Goal: Task Accomplishment & Management: Use online tool/utility

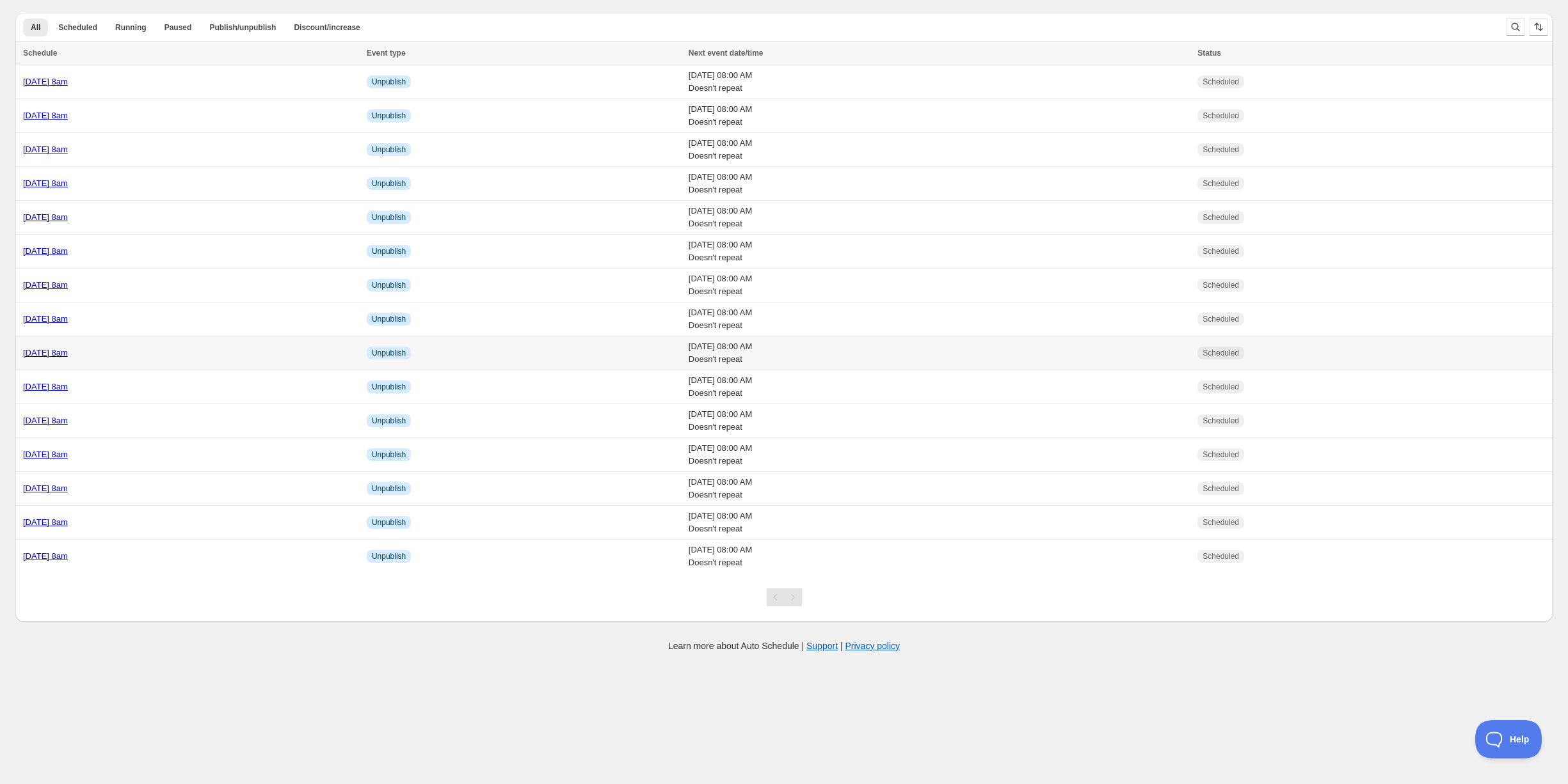
click at [196, 346] on div "[DATE] 8am" at bounding box center [191, 353] width 336 height 13
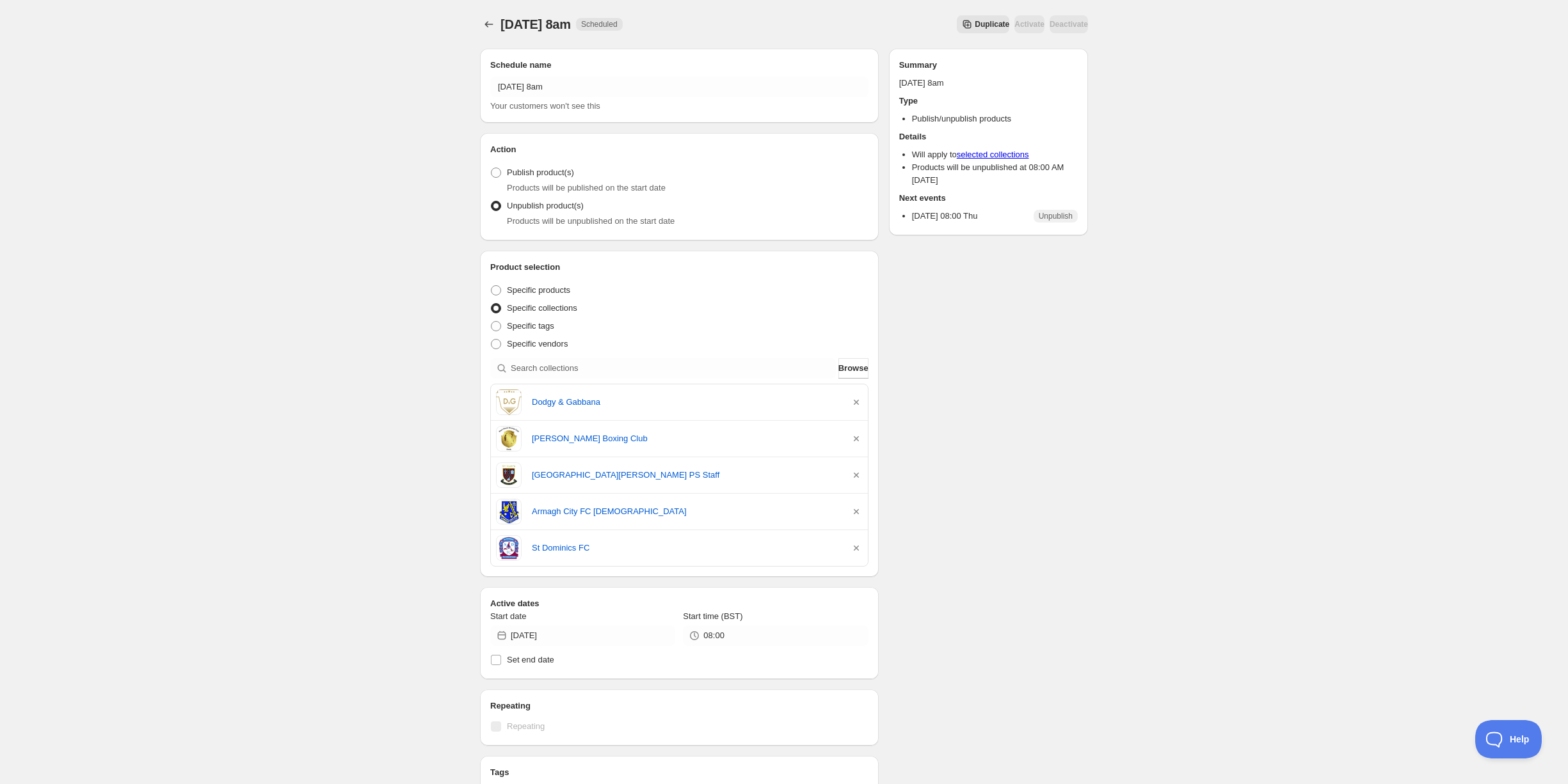
click at [957, 29] on button "Duplicate" at bounding box center [982, 24] width 52 height 18
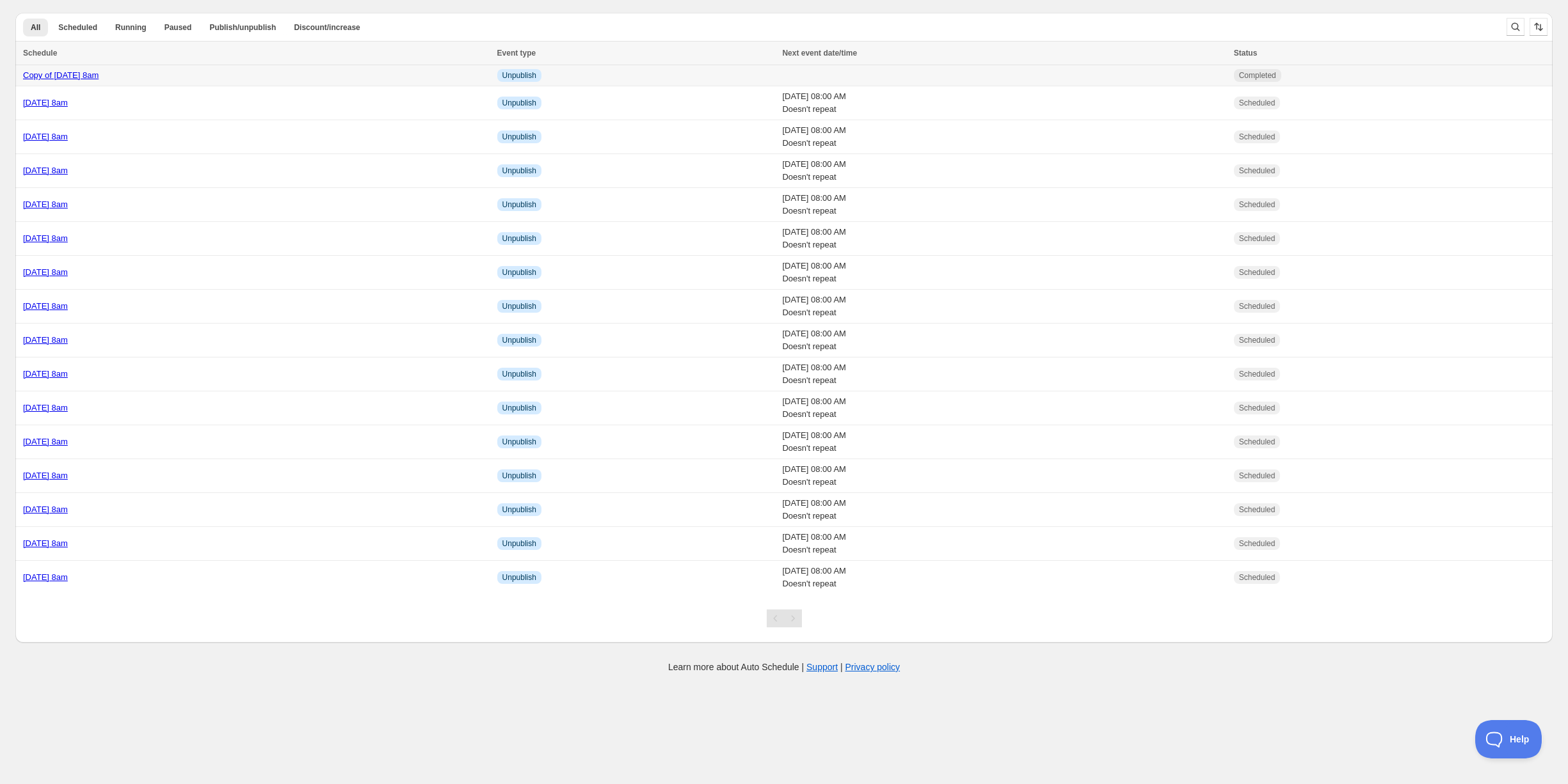
click at [255, 79] on div "Copy of [DATE] 8am" at bounding box center [256, 75] width 466 height 13
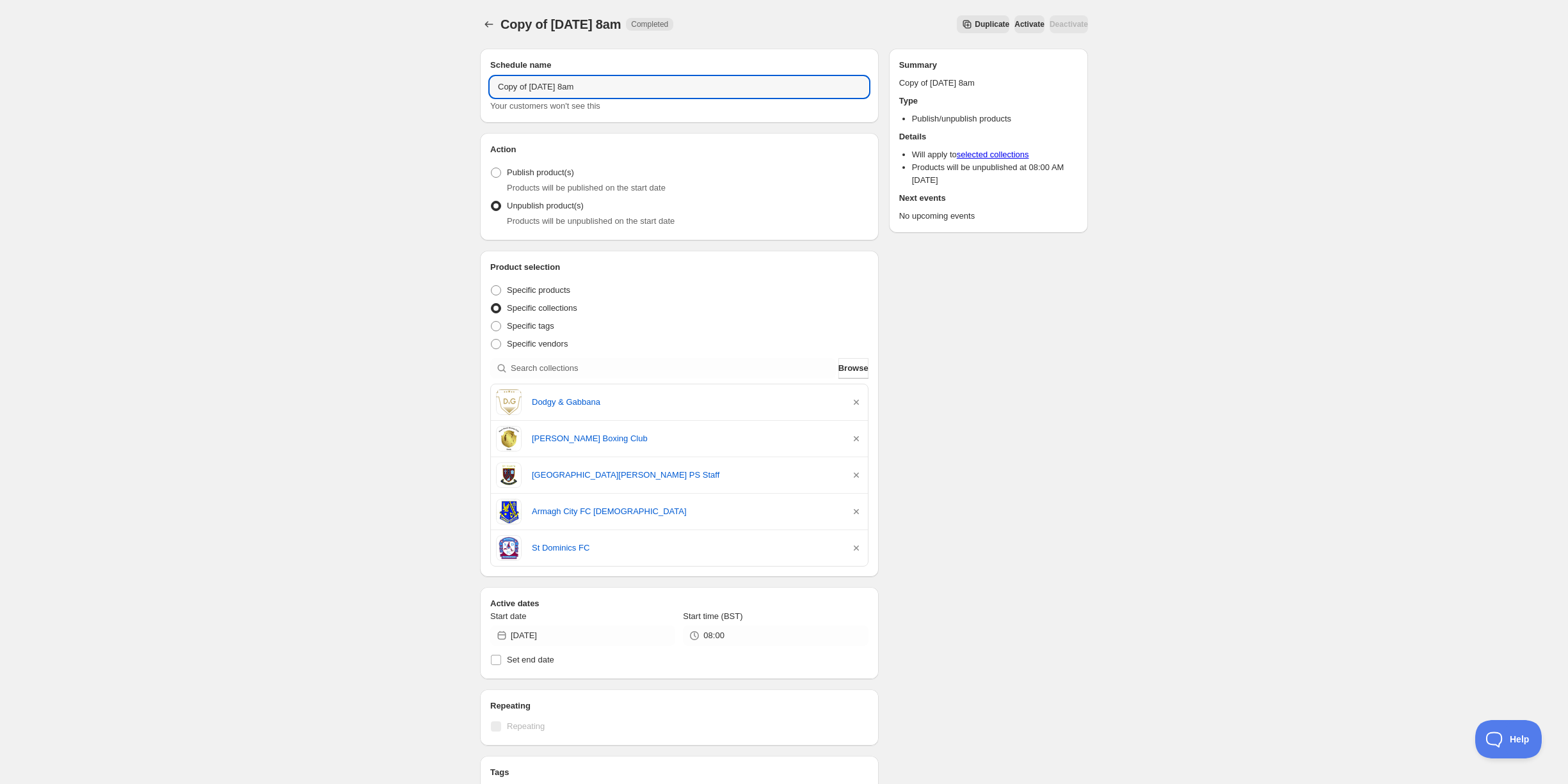
drag, startPoint x: 505, startPoint y: 90, endPoint x: 461, endPoint y: 90, distance: 44.0
click at [461, 90] on div "Copy of [DATE] 8am. This page is ready Copy of [DATE] 8am Completed Duplicate A…" at bounding box center [784, 563] width 1568 height 1127
type input "Publish [DATE] 8am"
click at [542, 166] on span "Publish product(s)" at bounding box center [540, 173] width 67 height 13
click at [492, 168] on input "Publish product(s)" at bounding box center [491, 168] width 1 height 1
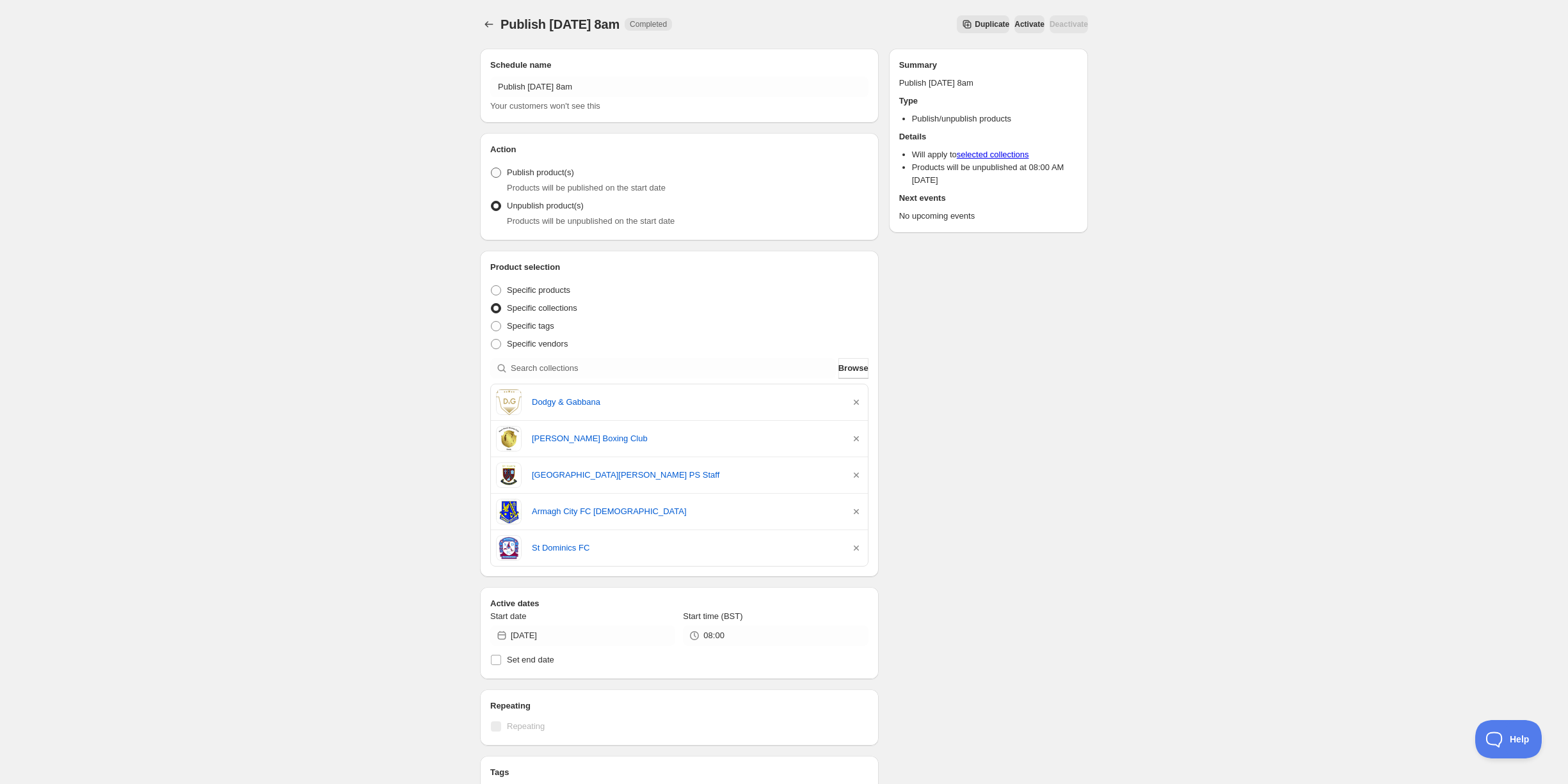
radio input "true"
click at [855, 405] on icon "button" at bounding box center [856, 402] width 13 height 13
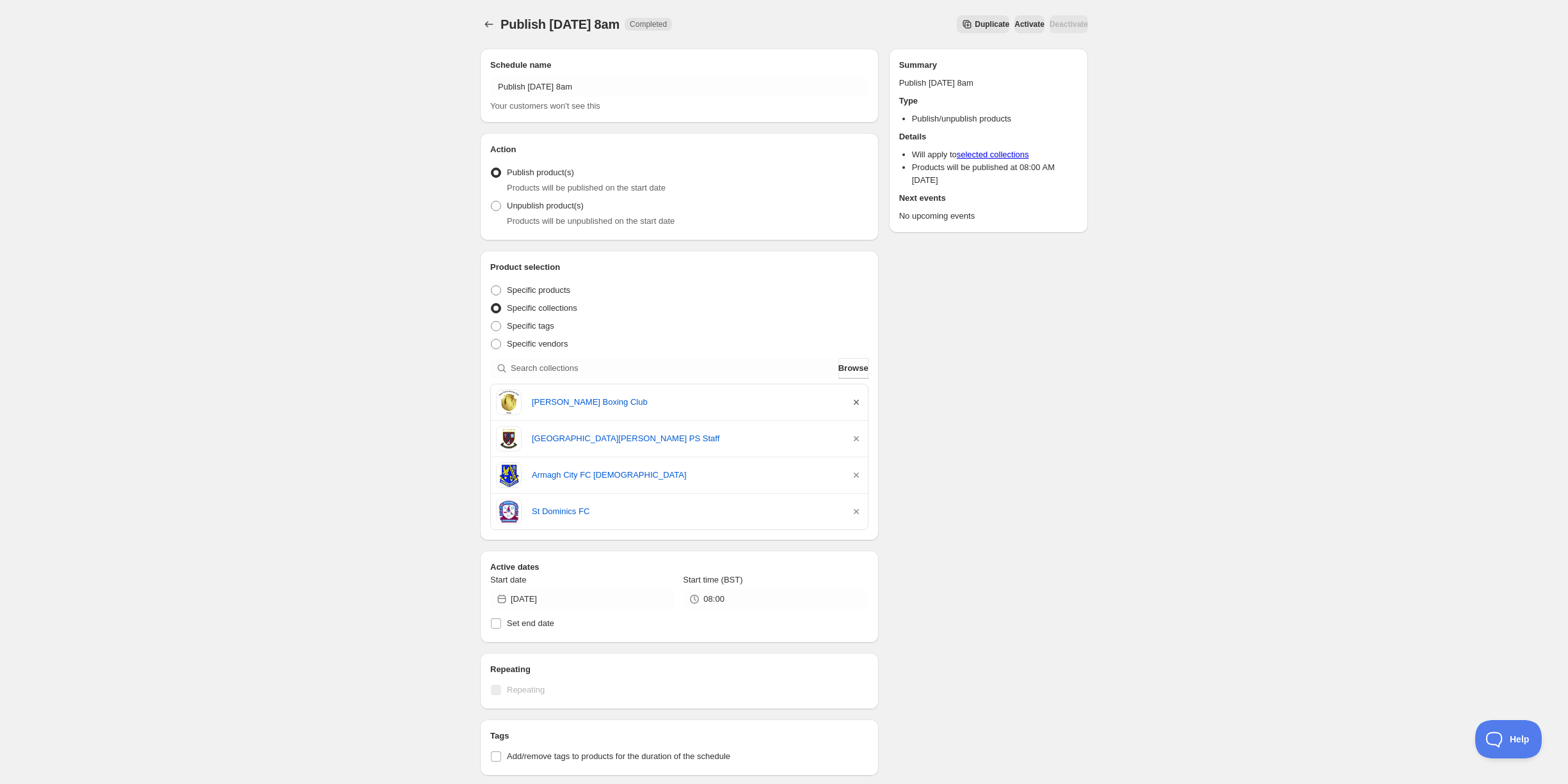
click at [855, 405] on icon "button" at bounding box center [856, 402] width 13 height 13
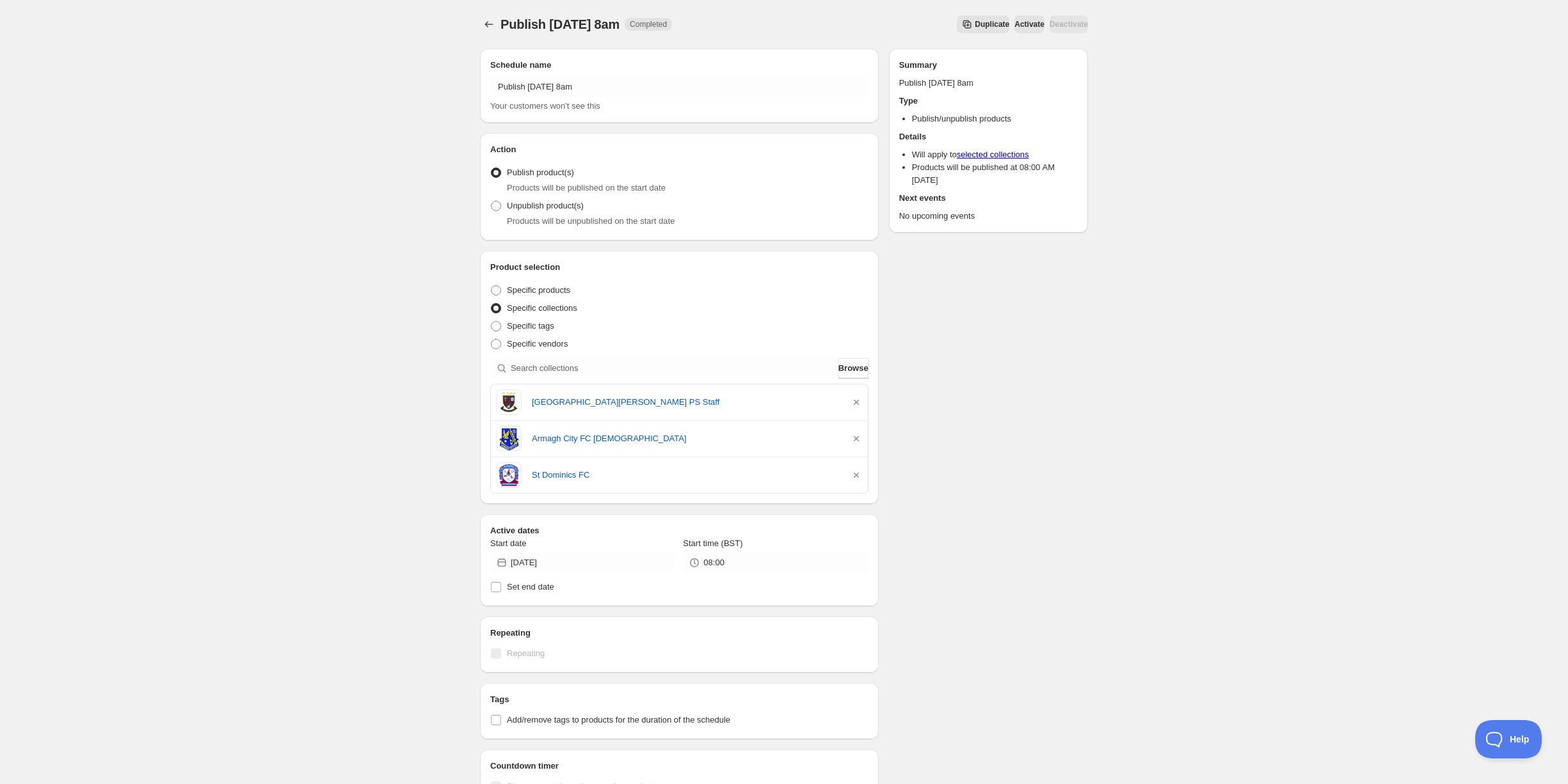
click at [855, 405] on icon "button" at bounding box center [856, 402] width 13 height 13
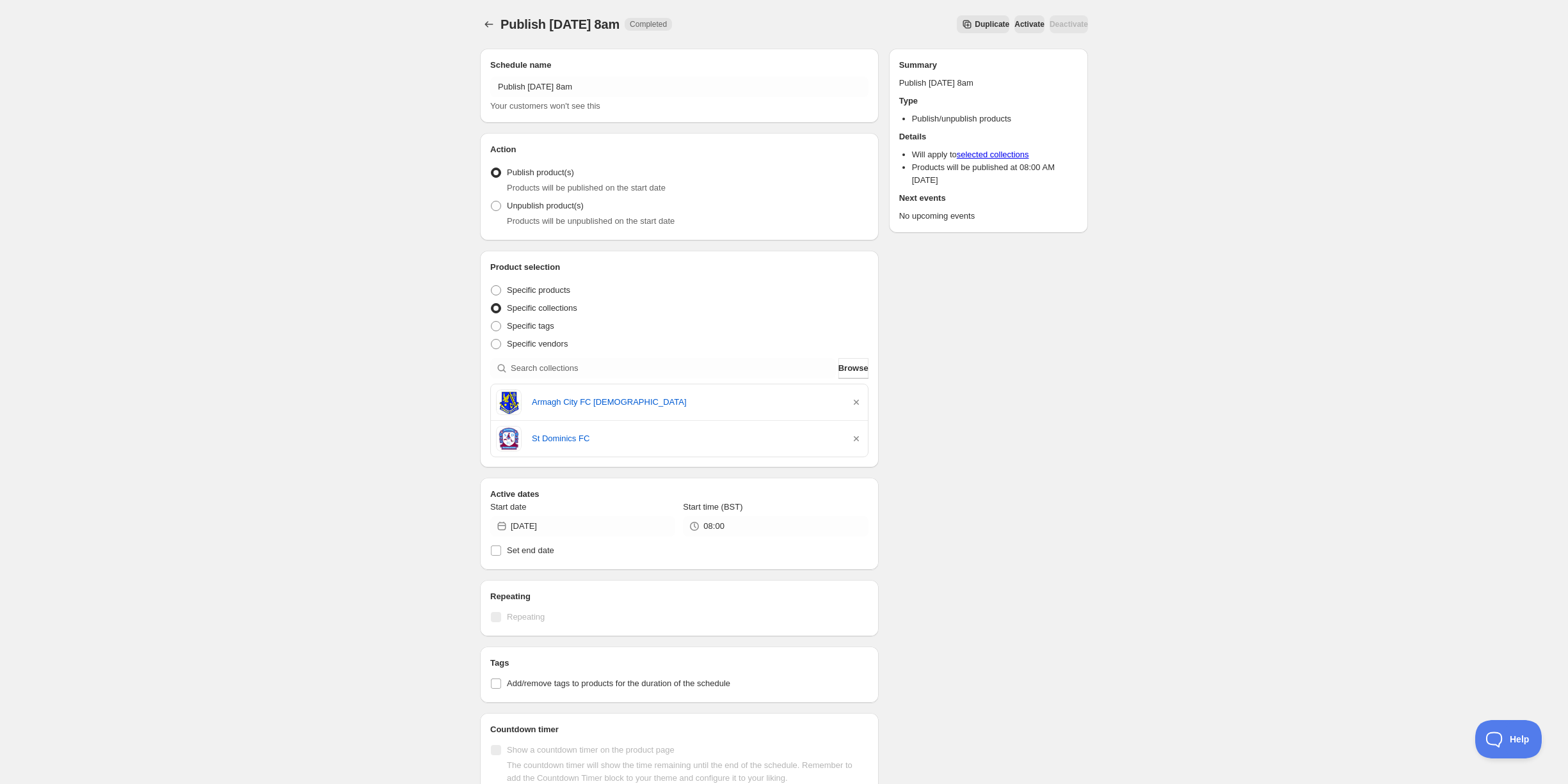
click at [855, 405] on icon "button" at bounding box center [856, 402] width 13 height 13
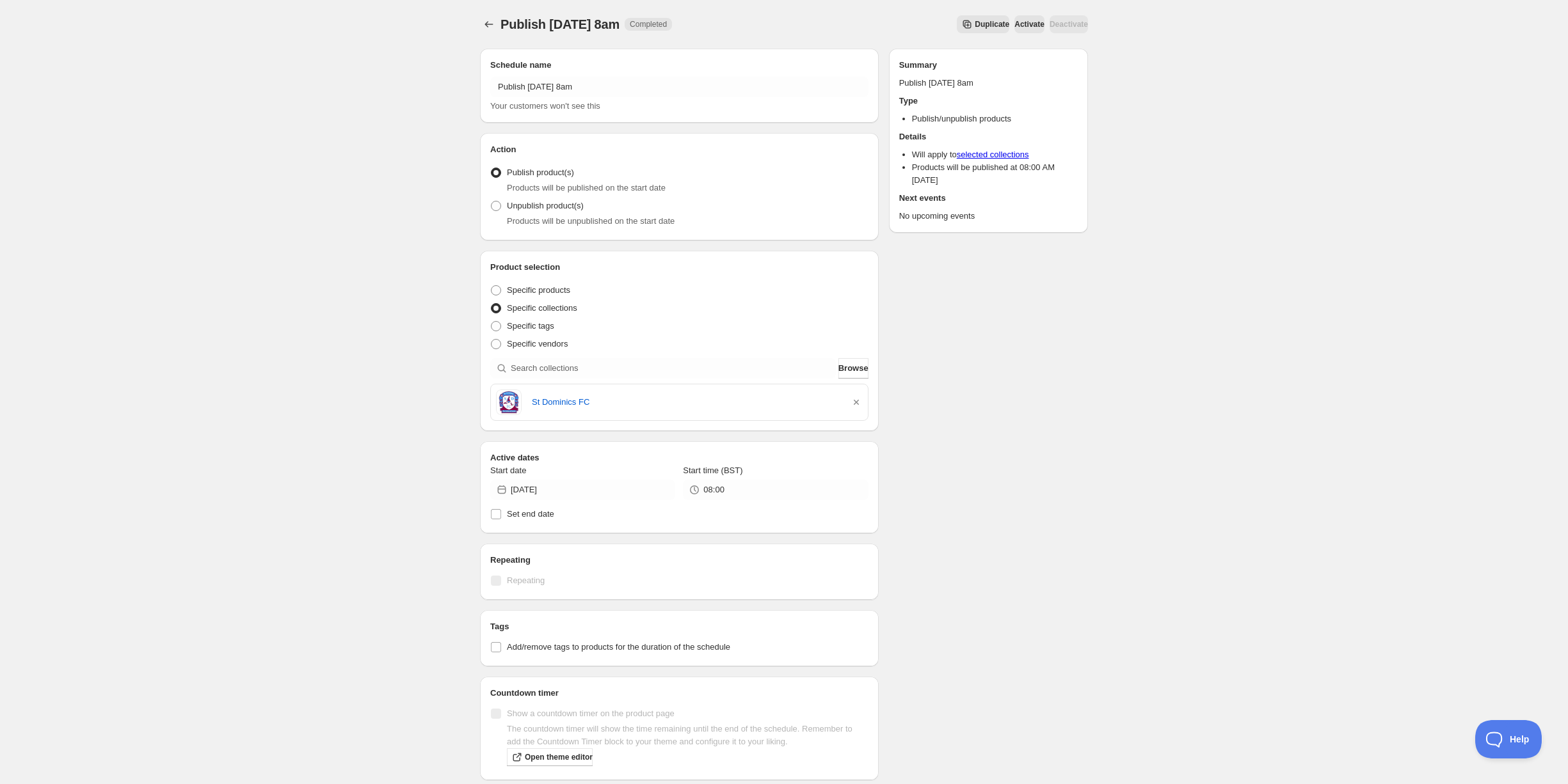
drag, startPoint x: 855, startPoint y: 405, endPoint x: 593, endPoint y: 387, distance: 262.6
click at [855, 405] on icon "button" at bounding box center [856, 402] width 13 height 13
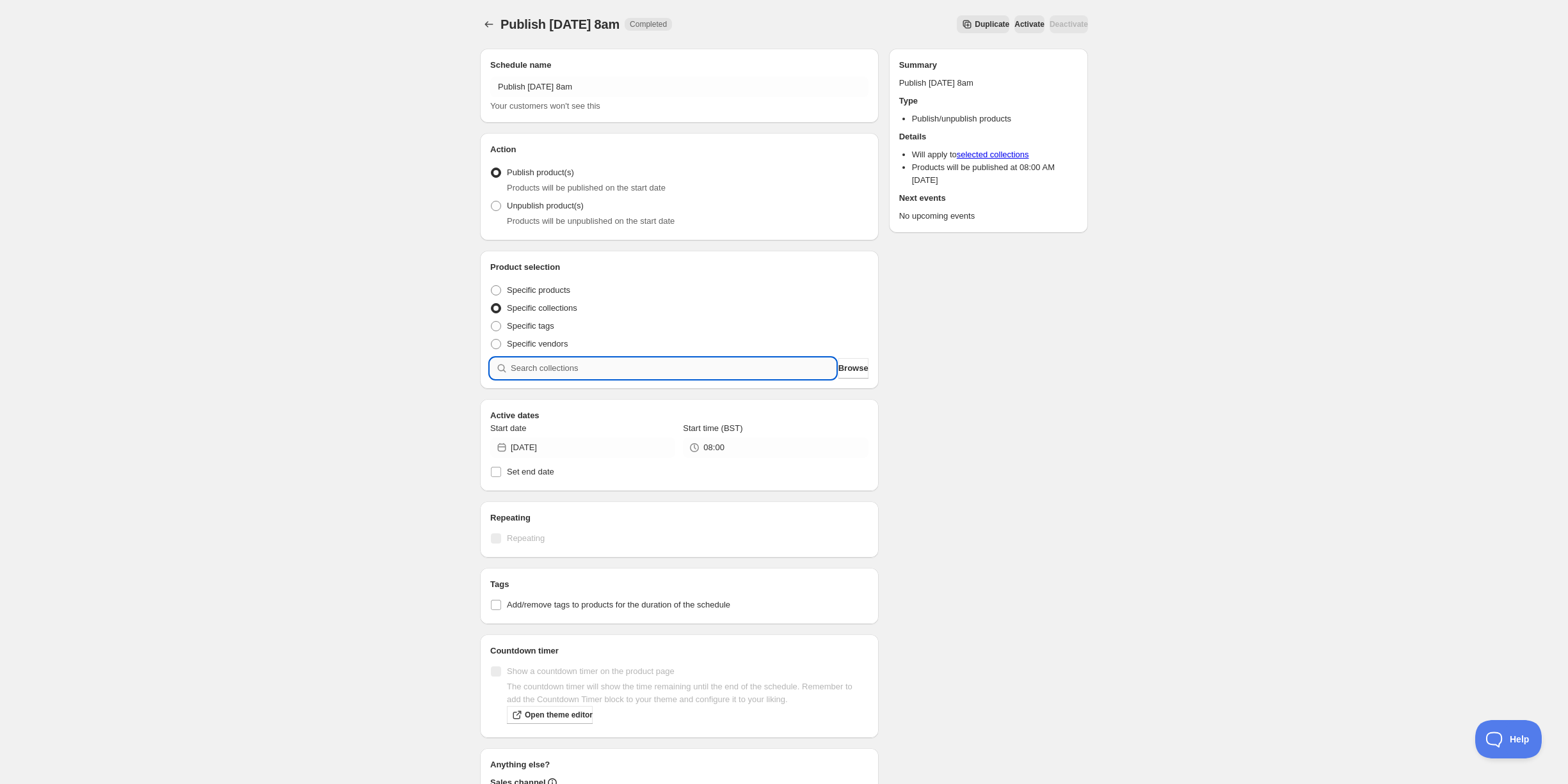
click at [546, 371] on input "search" at bounding box center [673, 368] width 325 height 21
type input "o"
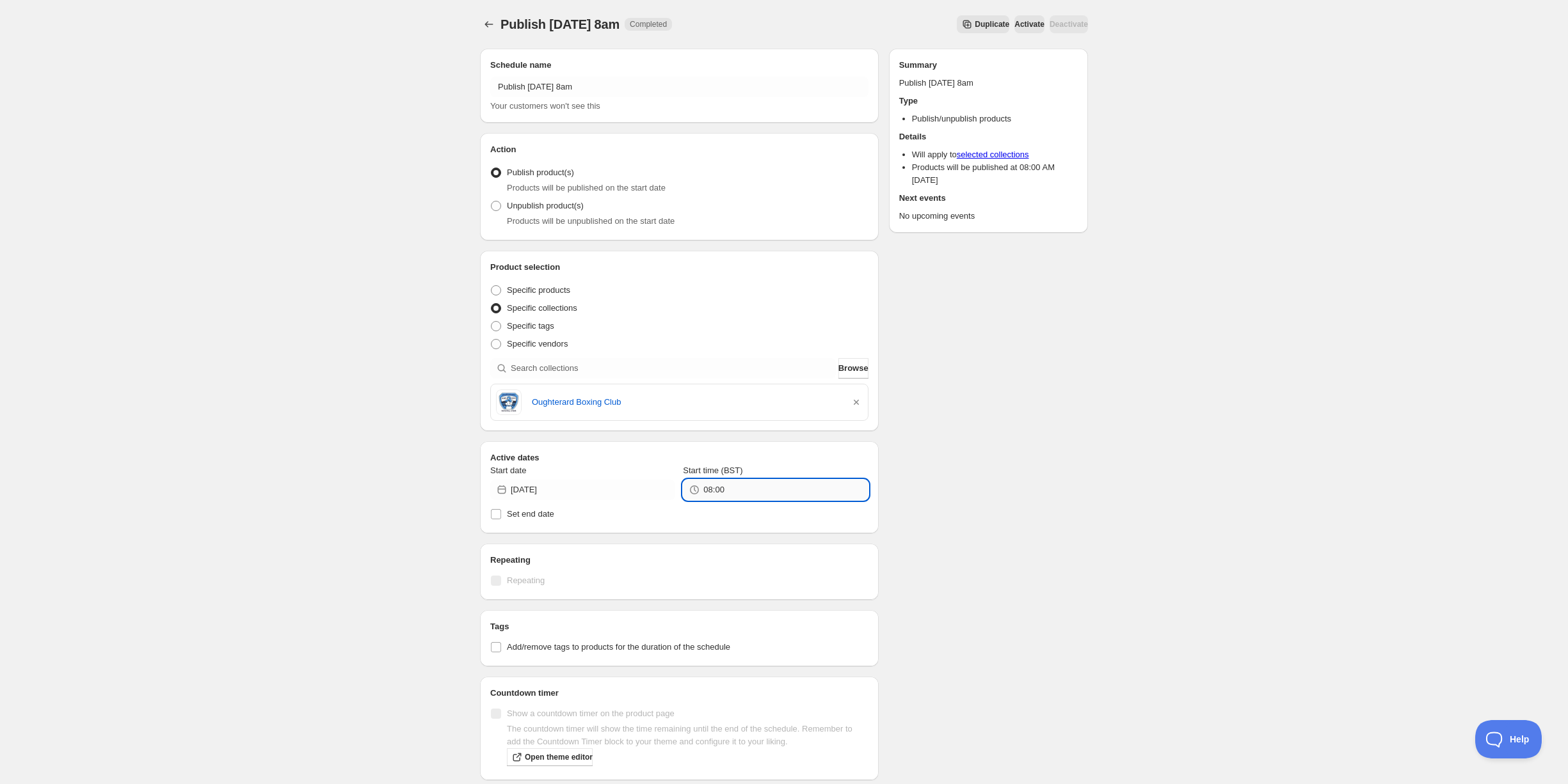
click at [779, 491] on input "08:00" at bounding box center [785, 490] width 164 height 21
click at [718, 438] on button "09:00" at bounding box center [775, 438] width 177 height 21
type input "09:00"
click at [720, 489] on input "09:00" at bounding box center [785, 490] width 164 height 21
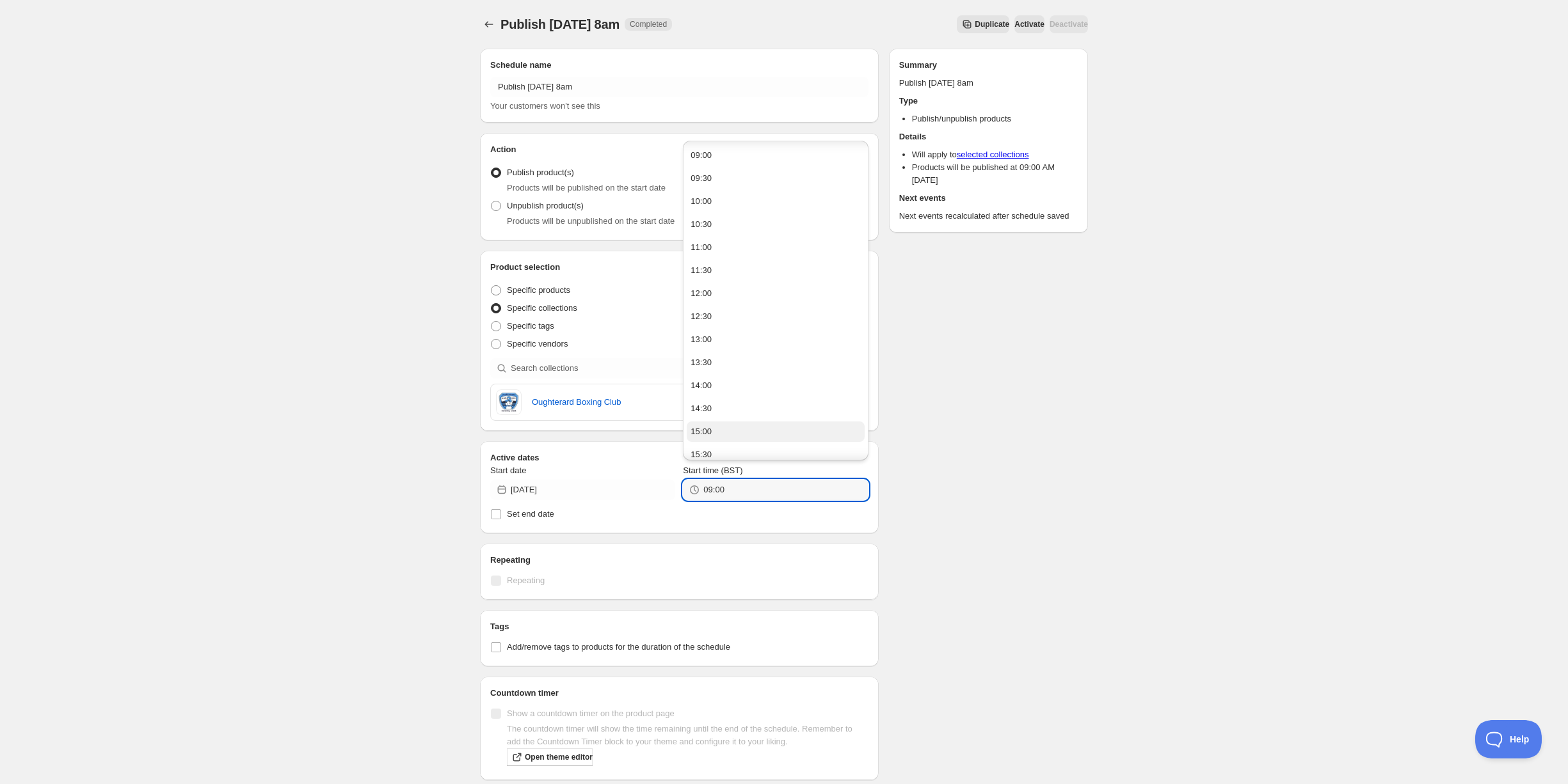
scroll to position [415, 0]
click at [1086, 488] on div "Schedule name Publish [DATE] 8am Your customers won't see this Action Action Pu…" at bounding box center [778, 498] width 618 height 920
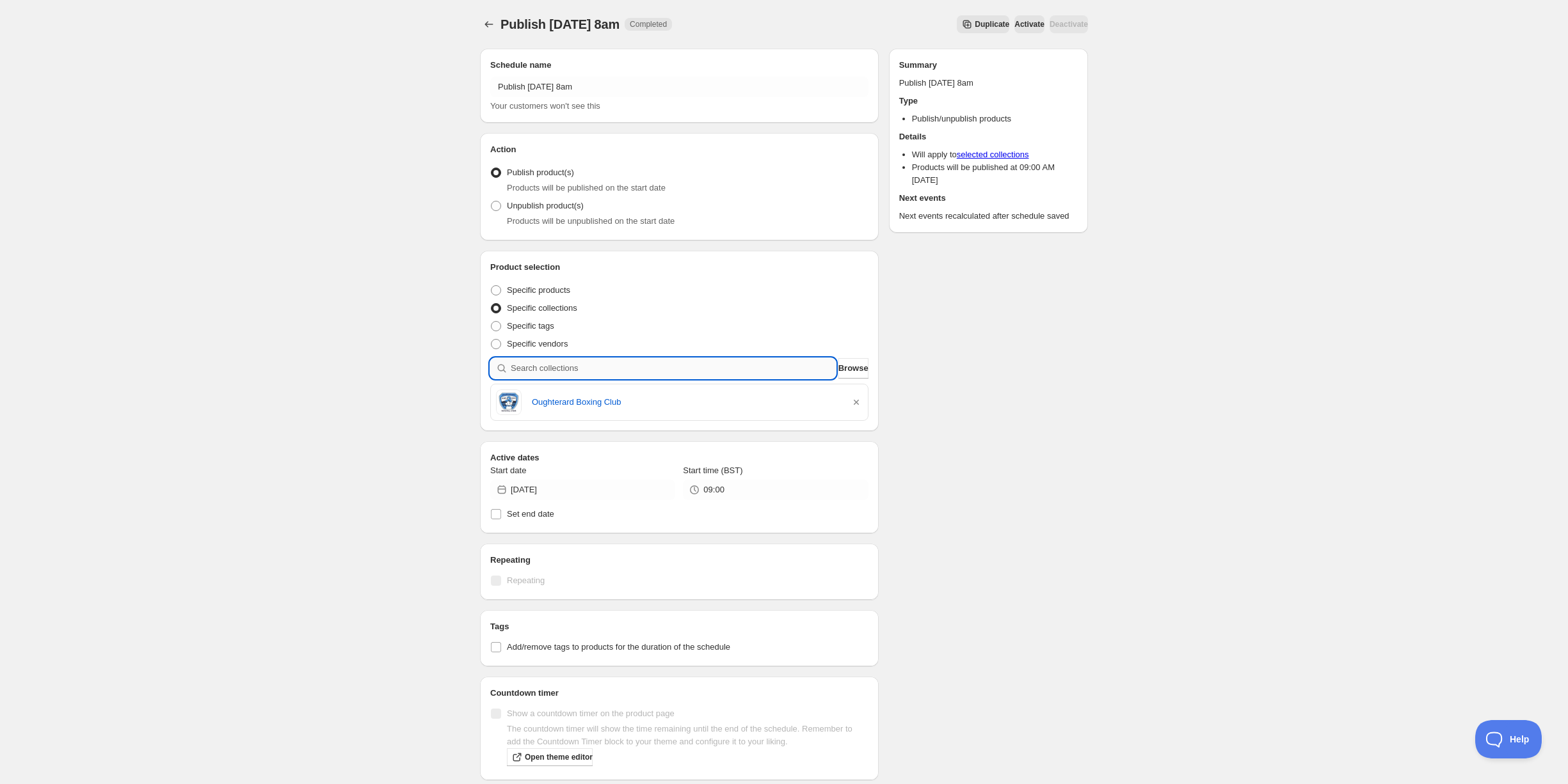
click at [563, 367] on input "search" at bounding box center [673, 368] width 325 height 21
type input "f"
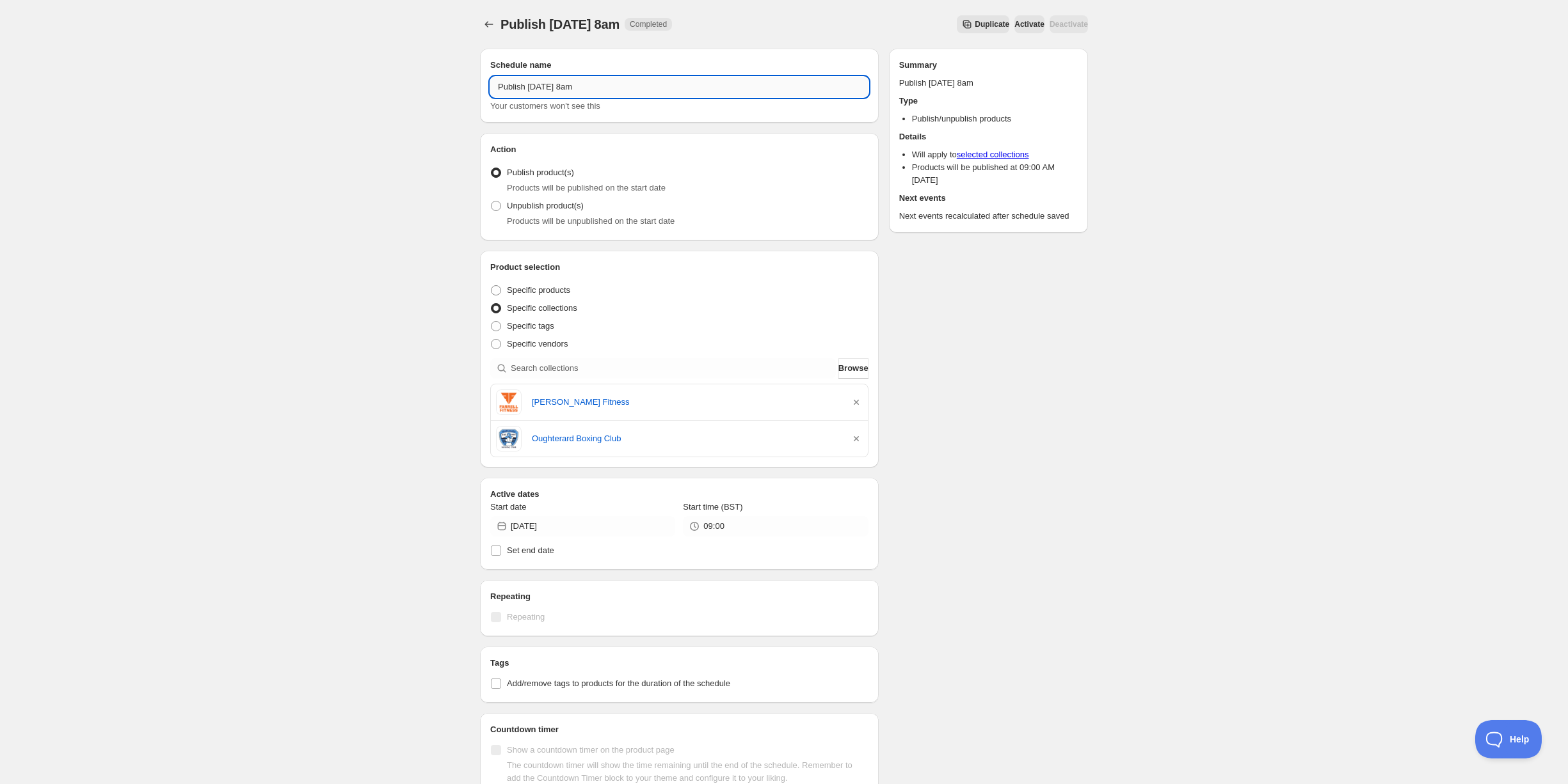
click at [646, 85] on input "Publish [DATE] 8am" at bounding box center [679, 87] width 378 height 21
type input "Publish [DATE] 9am"
drag, startPoint x: 281, startPoint y: 154, endPoint x: 576, endPoint y: 74, distance: 305.7
click at [281, 154] on div "Publish [DATE] 9am. This page is ready Publish [DATE] 9am Completed Duplicate A…" at bounding box center [784, 510] width 1568 height 1020
